Goal: Information Seeking & Learning: Find specific fact

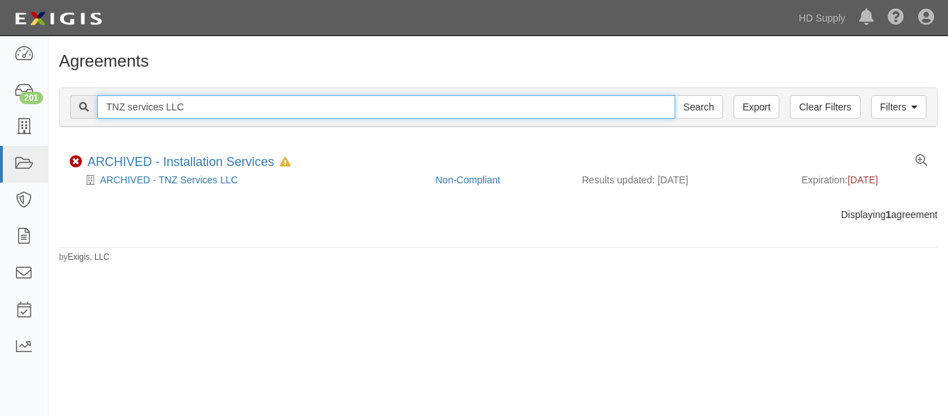
click at [232, 103] on input "TNZ services LLC" at bounding box center [386, 107] width 578 height 24
type input "T"
click at [232, 103] on input "text" at bounding box center [386, 107] width 578 height 24
type input "TNZ services LLC"
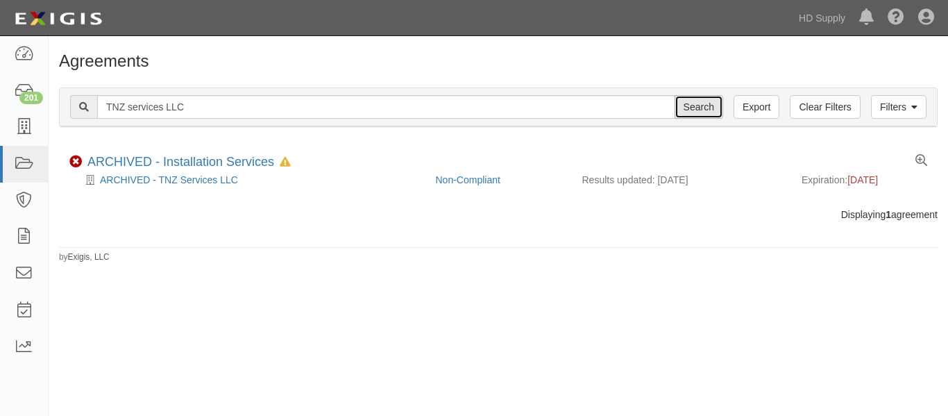
click at [702, 102] on input "Search" at bounding box center [699, 107] width 49 height 24
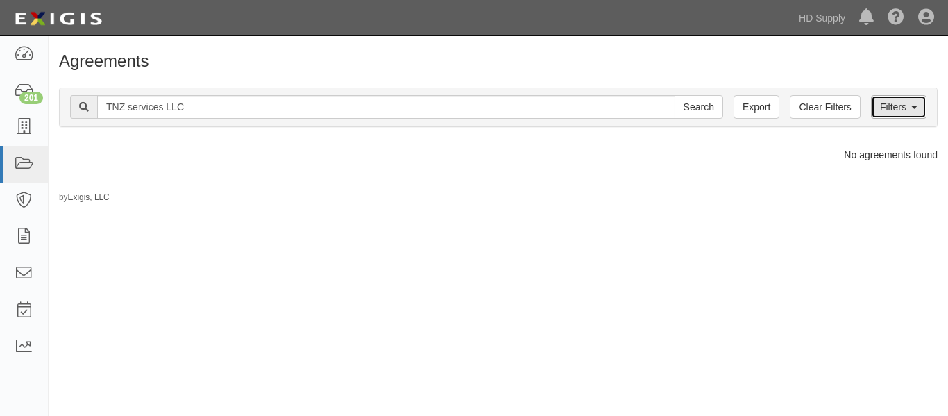
click at [901, 115] on link "Filters" at bounding box center [899, 107] width 56 height 24
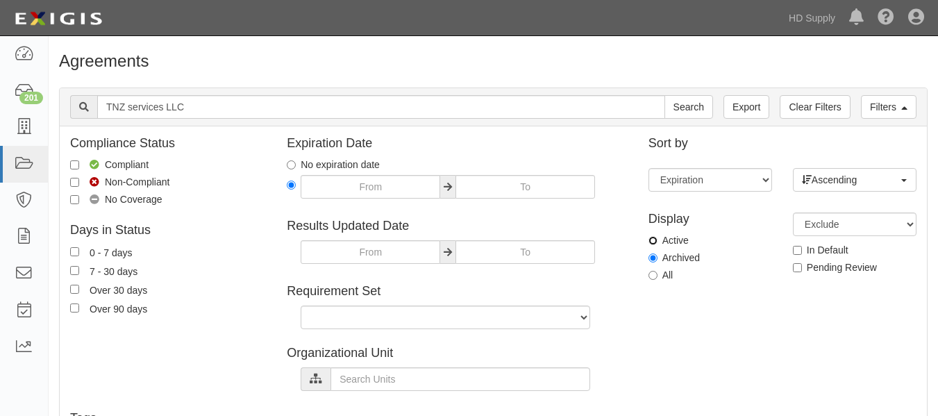
click at [654, 239] on input "Active" at bounding box center [652, 240] width 9 height 9
radio input "true"
click at [664, 95] on input "Search" at bounding box center [688, 107] width 49 height 24
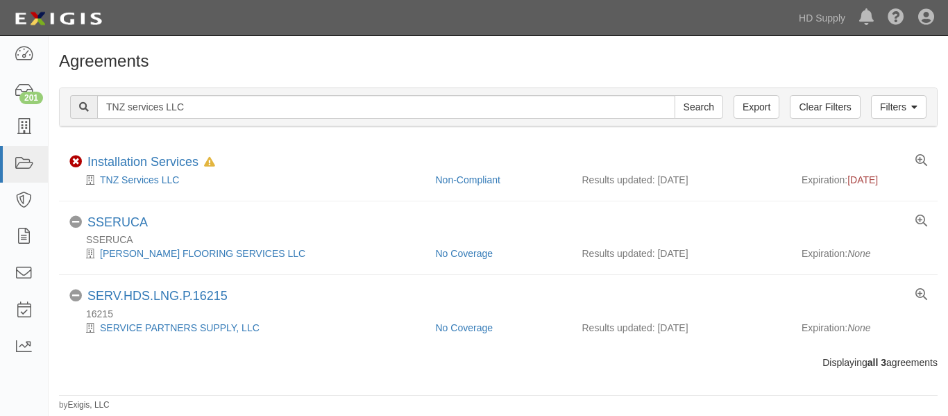
click at [298, 106] on input "TNZ services LLC" at bounding box center [386, 107] width 578 height 24
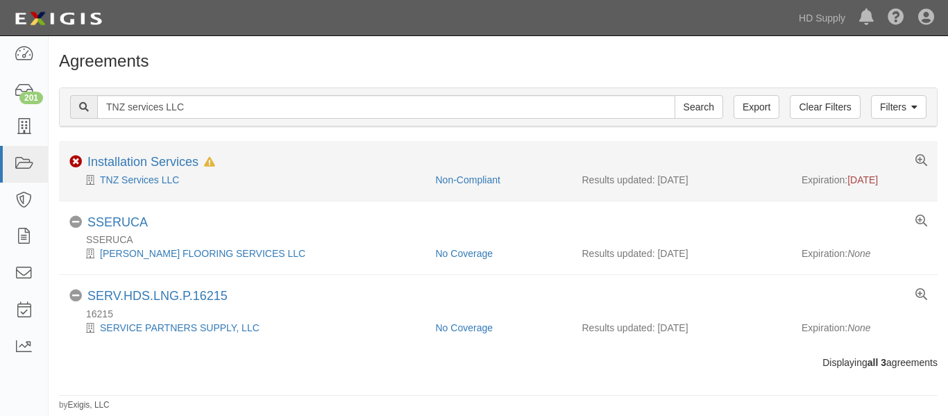
click at [142, 153] on li "Non-Compliant Installation Services In Default since 08/13/2025 TNZ Services LL…" at bounding box center [498, 171] width 879 height 60
click at [137, 164] on link "Installation Services" at bounding box center [142, 162] width 111 height 14
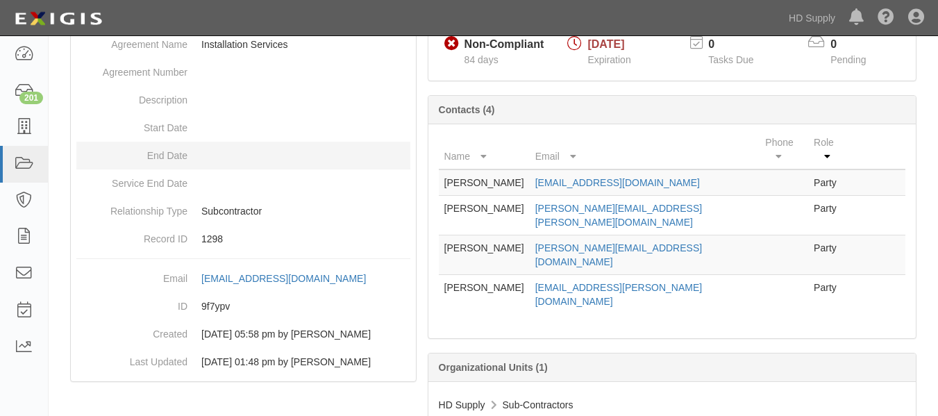
scroll to position [164, 0]
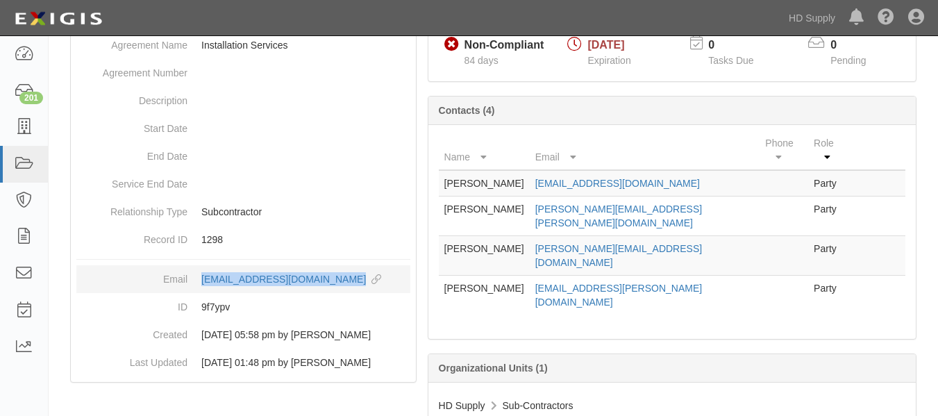
drag, startPoint x: 200, startPoint y: 280, endPoint x: 381, endPoint y: 289, distance: 181.3
click at [381, 289] on dd "agreement-9f7ypv@hdsupply.complianz.com copy to clipboard" at bounding box center [243, 279] width 334 height 28
copy div "agreement-9f7ypv@hdsupply.complianz.com"
